Goal: Task Accomplishment & Management: Use online tool/utility

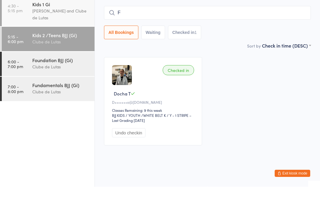
type input "Fl"
click at [70, 96] on div "Clube de Lutas" at bounding box center [60, 99] width 57 height 7
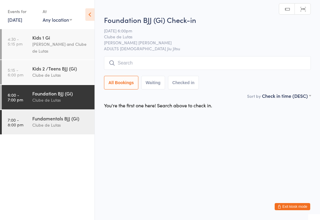
click at [164, 64] on input "search" at bounding box center [207, 63] width 207 height 14
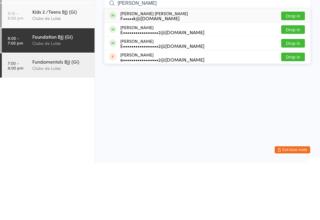
type input "[PERSON_NAME]"
click at [296, 68] on button "Drop in" at bounding box center [294, 72] width 24 height 9
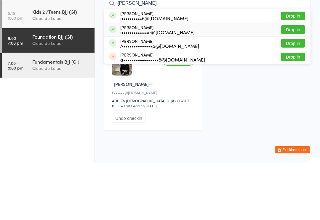
type input "[PERSON_NAME]"
click at [174, 82] on div "Abdihasib Isse a••••••••••••e@[DOMAIN_NAME]" at bounding box center [157, 86] width 74 height 9
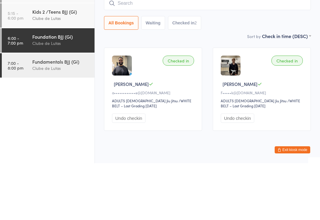
click at [62, 115] on div "Fundamentals BJJ (Gi)" at bounding box center [60, 118] width 57 height 7
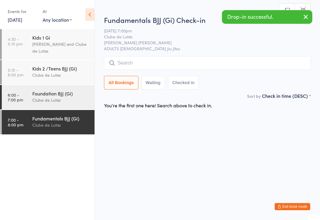
click at [139, 64] on input "search" at bounding box center [207, 63] width 207 height 14
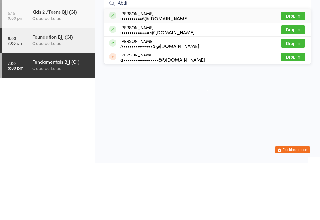
type input "Abdi"
click at [294, 82] on button "Drop in" at bounding box center [294, 86] width 24 height 9
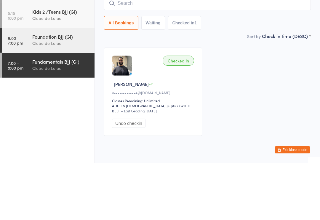
click at [70, 90] on div "Foundation BJJ (Gi)" at bounding box center [60, 93] width 57 height 7
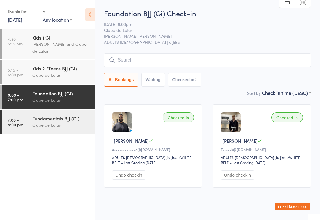
click at [273, 62] on input "search" at bounding box center [207, 60] width 207 height 14
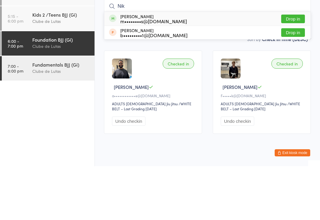
type input "Nik"
click at [296, 68] on button "Drop in" at bounding box center [294, 72] width 24 height 9
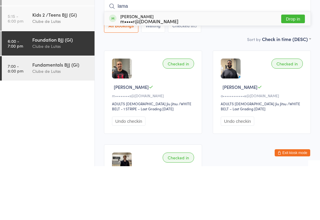
type input "lama"
click at [295, 68] on button "Drop in" at bounding box center [294, 72] width 24 height 9
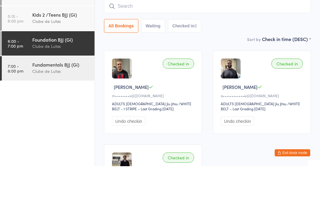
scroll to position [54, 0]
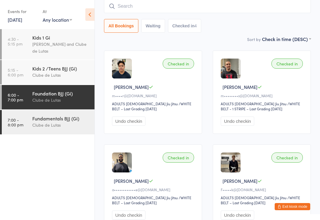
click at [206, 9] on input "search" at bounding box center [207, 6] width 207 height 14
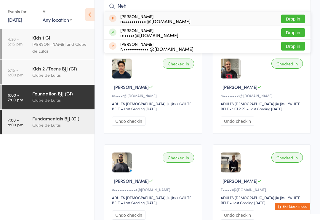
type input "Neh"
click at [296, 29] on button "Drop in" at bounding box center [294, 32] width 24 height 9
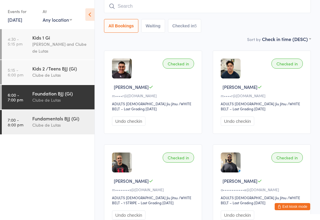
click at [231, 10] on input "search" at bounding box center [207, 6] width 207 height 14
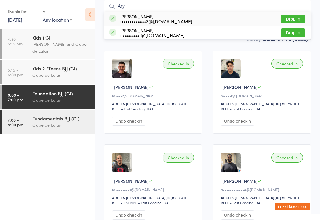
type input "Ary"
click at [299, 18] on button "Drop in" at bounding box center [294, 19] width 24 height 9
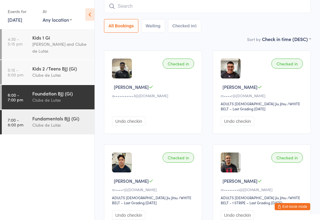
click at [243, 19] on div "All Bookings Waiting Checked in 6" at bounding box center [207, 15] width 207 height 33
click at [241, 7] on input "search" at bounding box center [207, 6] width 207 height 14
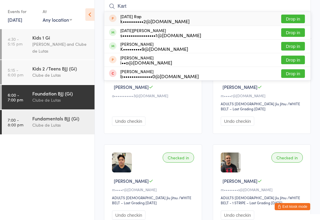
type input "Kart"
click at [298, 29] on button "Drop in" at bounding box center [294, 32] width 24 height 9
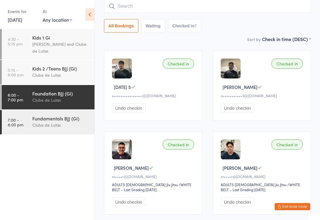
click at [150, 20] on button "Waiting" at bounding box center [154, 26] width 24 height 14
select select "0"
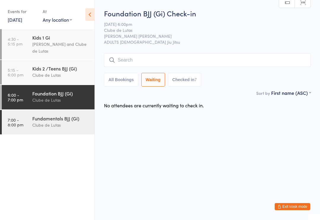
click at [59, 101] on div "Clube de Lutas" at bounding box center [60, 99] width 57 height 7
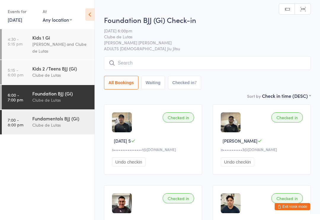
click at [170, 64] on input "search" at bounding box center [207, 63] width 207 height 14
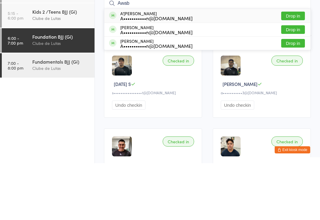
type input "Awab"
click at [295, 96] on button "Drop in" at bounding box center [294, 100] width 24 height 9
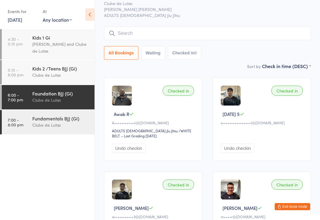
scroll to position [25, 0]
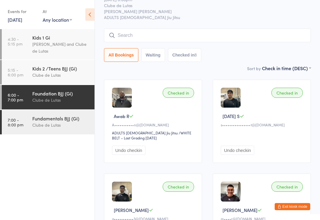
click at [173, 38] on input "search" at bounding box center [207, 35] width 207 height 14
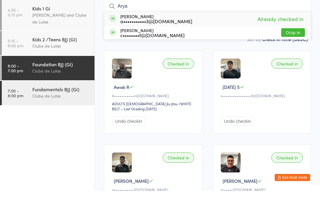
type input "Arya"
click at [293, 57] on button "Drop in" at bounding box center [294, 61] width 24 height 9
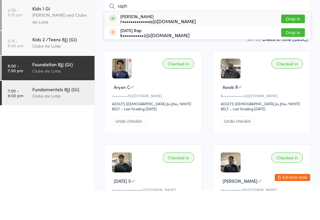
type input "raph"
click at [206, 41] on div "[PERSON_NAME] Gadista r•••••••••••••a@[DOMAIN_NAME] Drop in" at bounding box center [207, 48] width 206 height 14
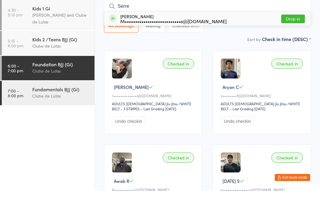
type input "Serre"
click at [291, 44] on button "Drop in" at bounding box center [294, 48] width 24 height 9
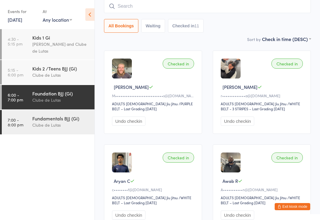
click at [269, 78] on div "Checked in [PERSON_NAME] G r•••••••••••••a@[DOMAIN_NAME] ADULTS [DEMOGRAPHIC_DA…" at bounding box center [262, 91] width 98 height 83
click at [181, 6] on input "search" at bounding box center [207, 6] width 207 height 14
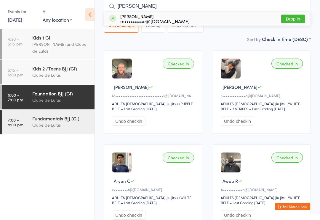
type input "[PERSON_NAME]"
click at [300, 19] on button "Drop in" at bounding box center [294, 19] width 24 height 9
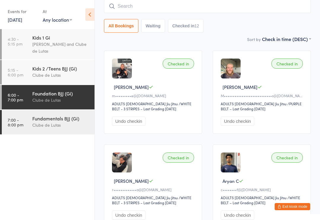
click at [151, 5] on input "search" at bounding box center [207, 6] width 207 height 14
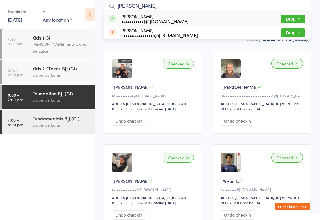
type input "[PERSON_NAME]"
click at [135, 19] on div "h••••••••••j@[DOMAIN_NAME]" at bounding box center [154, 21] width 69 height 5
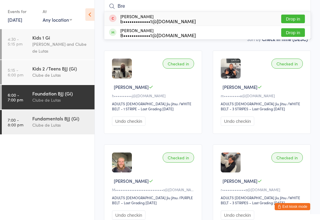
type input "Bre"
click at [296, 18] on button "Drop in" at bounding box center [294, 19] width 24 height 9
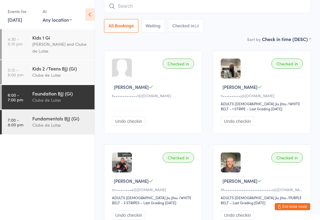
scroll to position [48, 0]
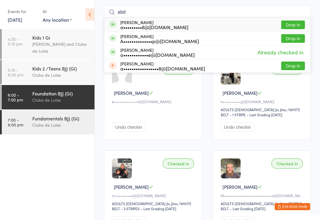
type input "abd"
click at [287, 22] on button "Drop in" at bounding box center [294, 24] width 24 height 9
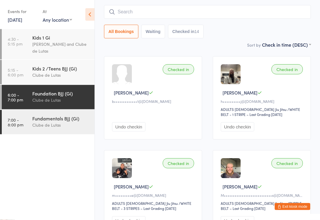
scroll to position [48, 0]
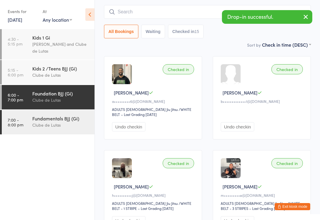
click at [45, 125] on div "Clube de Lutas" at bounding box center [60, 124] width 57 height 7
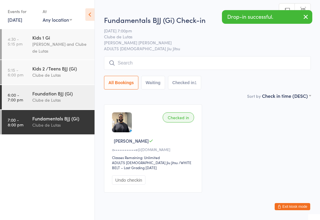
click at [143, 61] on input "search" at bounding box center [207, 63] width 207 height 14
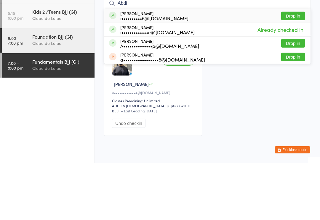
type input "Abdi"
click at [291, 68] on button "Drop in" at bounding box center [294, 72] width 24 height 9
